Goal: Find specific page/section: Find specific page/section

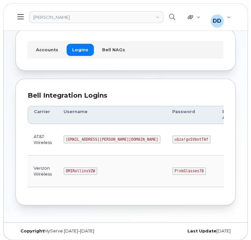
scroll to position [33, 0]
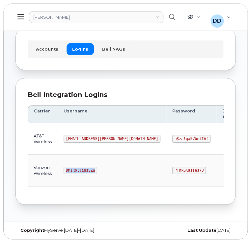
drag, startPoint x: 92, startPoint y: 170, endPoint x: 61, endPoint y: 171, distance: 30.9
click at [61, 171] on td "DMIRollinsVZW" at bounding box center [112, 171] width 109 height 32
copy code "DMIRollinsVZW"
drag, startPoint x: 150, startPoint y: 170, endPoint x: 120, endPoint y: 170, distance: 30.6
click at [166, 170] on td "P!nkGlasses78" at bounding box center [191, 171] width 50 height 32
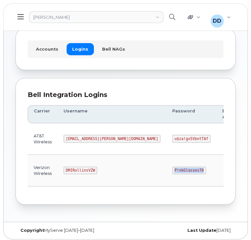
copy code "P!nkGlasses78"
